Goal: Task Accomplishment & Management: Complete application form

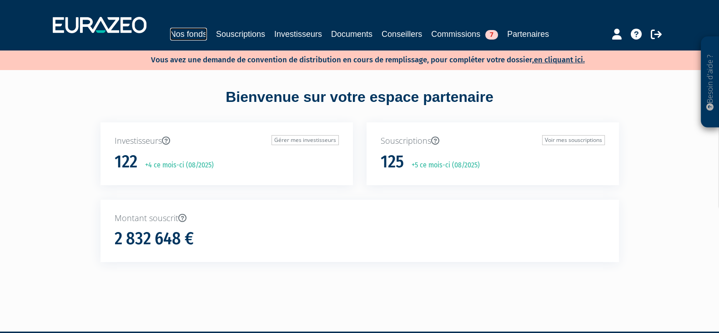
drag, startPoint x: 190, startPoint y: 32, endPoint x: 195, endPoint y: 36, distance: 6.8
click at [190, 32] on link "Nos fonds" at bounding box center [188, 34] width 37 height 13
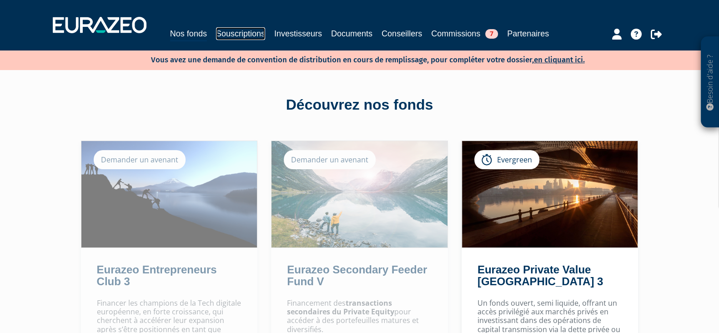
click at [232, 33] on link "Souscriptions" at bounding box center [240, 33] width 49 height 13
click at [190, 39] on link "Nos fonds" at bounding box center [188, 34] width 37 height 14
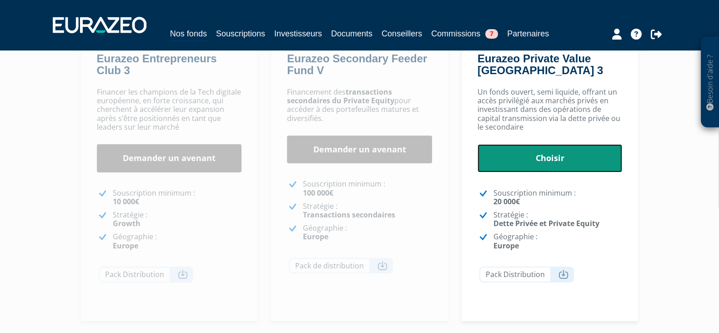
click at [532, 152] on link "Choisir" at bounding box center [549, 158] width 145 height 28
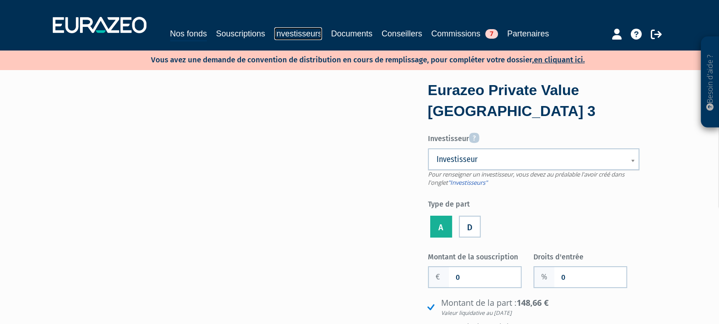
click at [306, 33] on link "Investisseurs" at bounding box center [298, 33] width 48 height 13
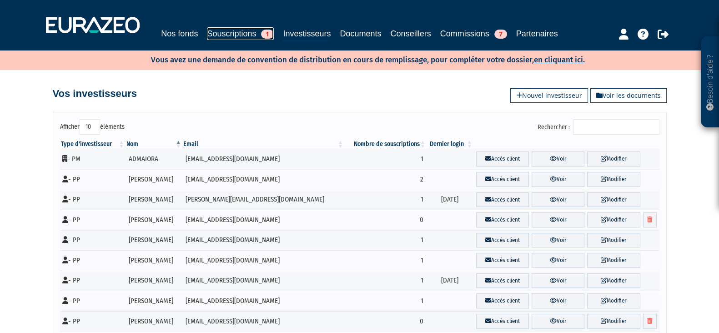
click at [239, 31] on link "Souscriptions 1" at bounding box center [240, 33] width 67 height 13
click at [231, 37] on link "Souscriptions 1" at bounding box center [240, 33] width 67 height 13
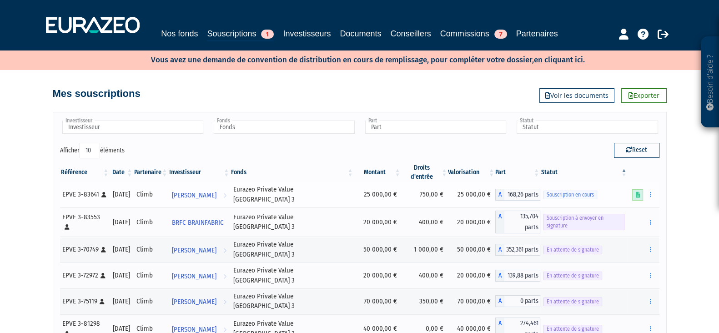
click at [637, 192] on icon at bounding box center [637, 195] width 5 height 6
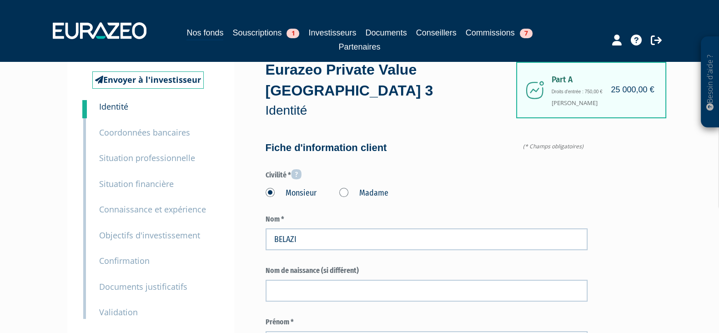
scroll to position [113, 0]
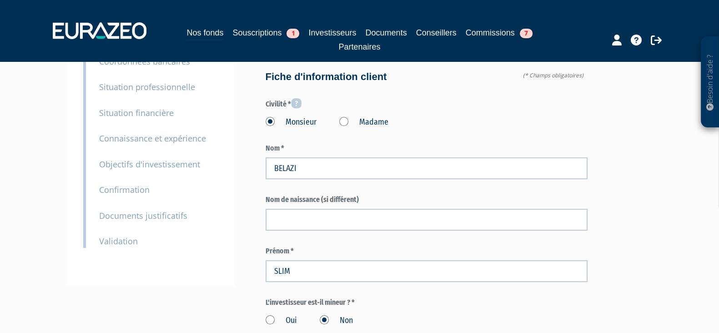
click at [153, 220] on small "Documents justificatifs" at bounding box center [143, 215] width 88 height 11
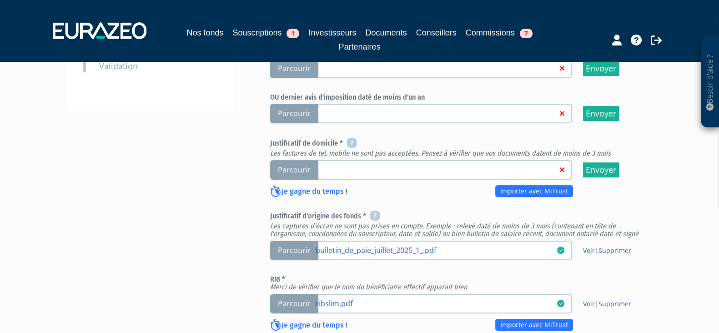
scroll to position [309, 0]
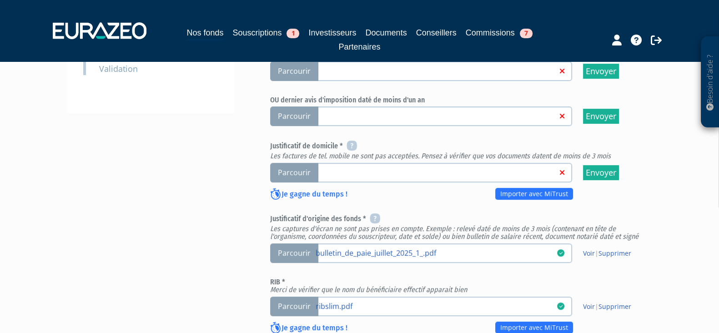
click at [305, 167] on span "Parcourir" at bounding box center [294, 173] width 48 height 20
click at [0, 0] on input "Parcourir" at bounding box center [0, 0] width 0 height 0
click at [284, 174] on span "Parcourir" at bounding box center [294, 173] width 48 height 20
click at [0, 0] on input "Parcourir" at bounding box center [0, 0] width 0 height 0
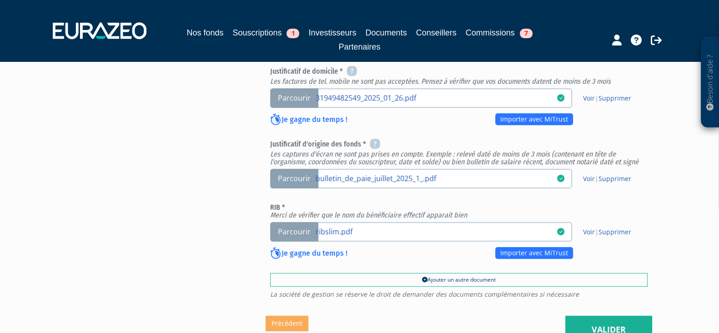
scroll to position [309, 0]
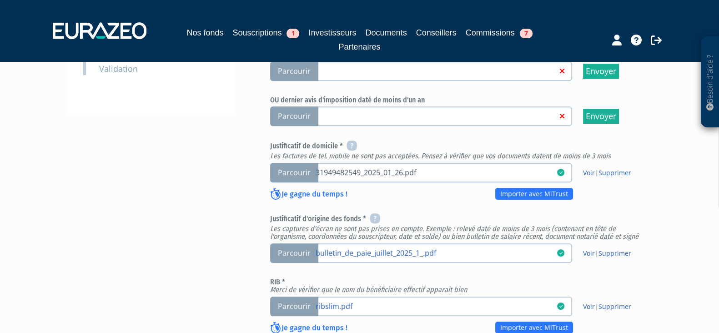
click at [343, 169] on link "31949482549_2025_01_26.pdf" at bounding box center [436, 171] width 241 height 9
click at [0, 0] on input "Parcourir 31949482549_2025_01_26.pdf" at bounding box center [0, 0] width 0 height 0
click at [591, 168] on link "Voir" at bounding box center [589, 172] width 12 height 9
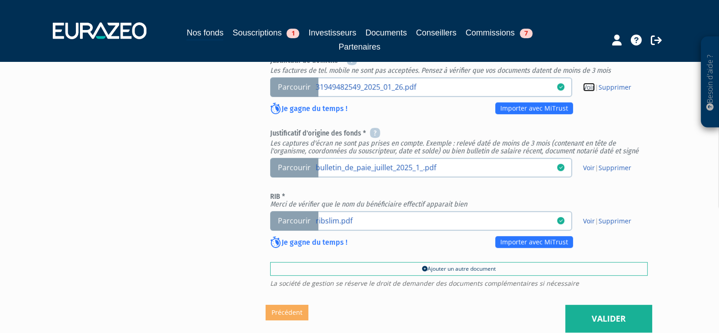
scroll to position [479, 0]
